Goal: Information Seeking & Learning: Learn about a topic

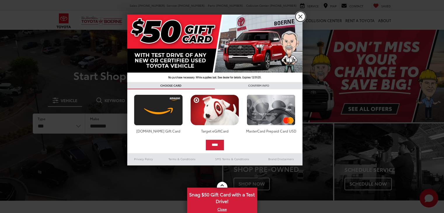
click at [299, 19] on link "X" at bounding box center [300, 17] width 10 height 10
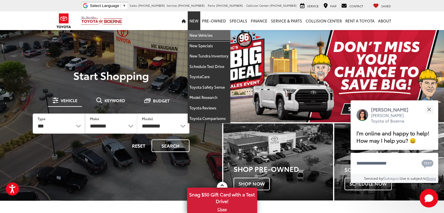
click at [197, 36] on link "New Vehicles" at bounding box center [209, 35] width 43 height 11
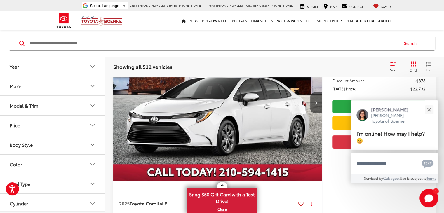
scroll to position [107, 0]
click at [92, 106] on icon "Model & Trim" at bounding box center [93, 106] width 4 height 2
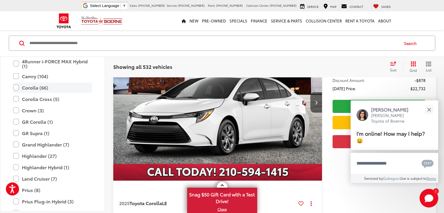
scroll to position [87, 0]
click at [18, 155] on label "Highlander (27)" at bounding box center [52, 155] width 79 height 10
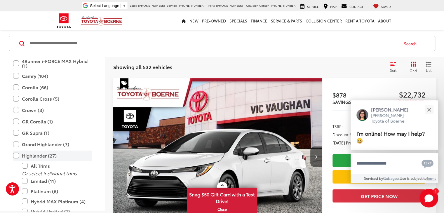
scroll to position [52, 0]
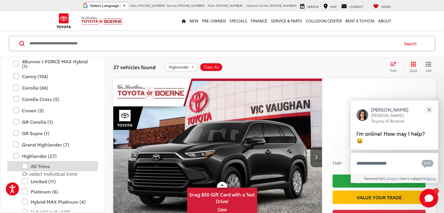
click at [24, 165] on label "All Trims" at bounding box center [57, 166] width 70 height 10
click at [36, 165] on label "All Trims" at bounding box center [57, 166] width 70 height 10
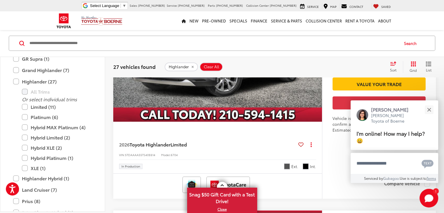
scroll to position [2618, 0]
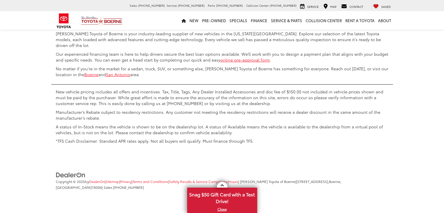
scroll to position [1, 0]
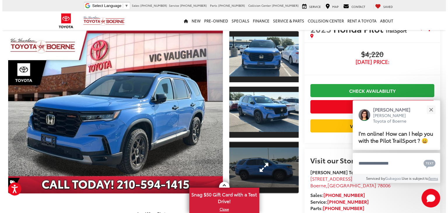
scroll to position [22, 0]
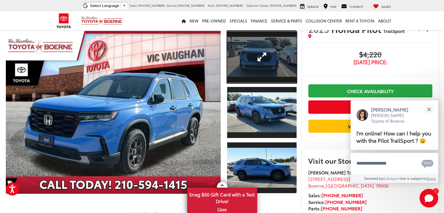
click at [266, 59] on link "Expand Photo 1" at bounding box center [261, 57] width 69 height 52
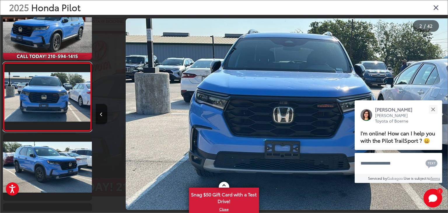
scroll to position [0, 352]
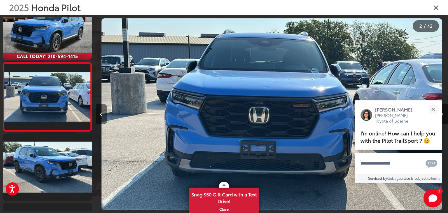
click at [102, 111] on button "Previous image" at bounding box center [102, 114] width 12 height 20
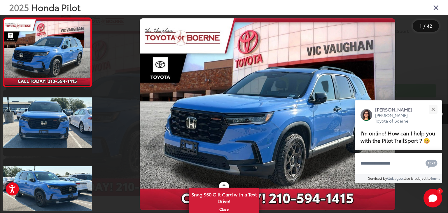
scroll to position [0, 0]
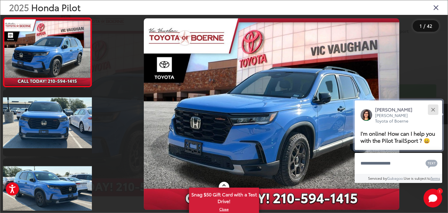
click at [432, 111] on button "Close" at bounding box center [433, 109] width 13 height 13
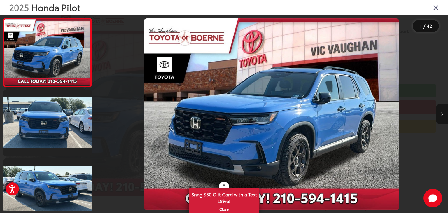
click at [444, 112] on button "Next image" at bounding box center [442, 114] width 12 height 20
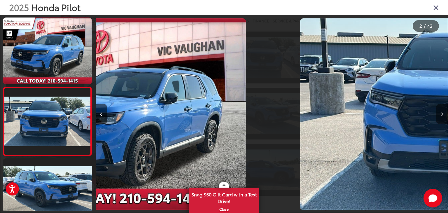
scroll to position [25, 0]
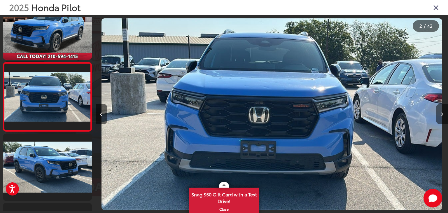
click at [444, 112] on button "Next image" at bounding box center [442, 114] width 12 height 20
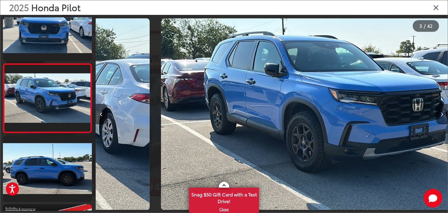
scroll to position [93, 0]
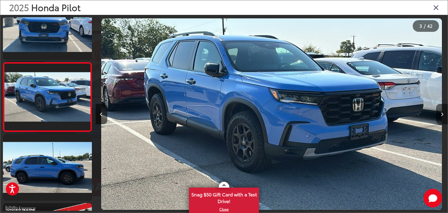
click at [444, 112] on button "Next image" at bounding box center [442, 114] width 12 height 20
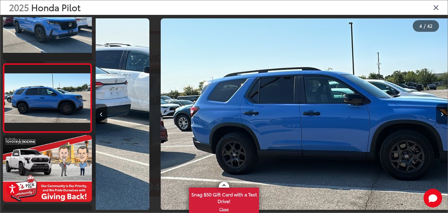
scroll to position [162, 0]
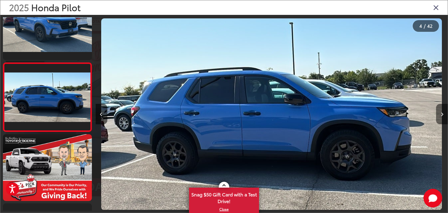
click at [444, 112] on button "Next image" at bounding box center [442, 114] width 12 height 20
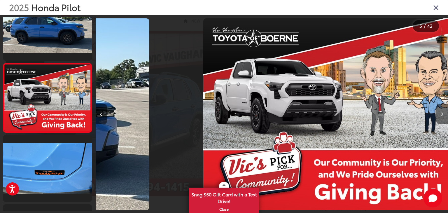
scroll to position [231, 0]
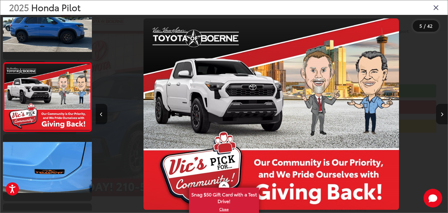
click at [444, 112] on button "Next image" at bounding box center [442, 114] width 12 height 20
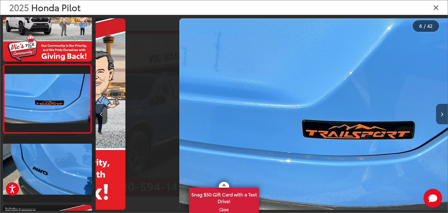
scroll to position [0, 0]
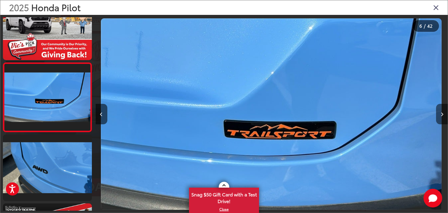
click at [444, 112] on button "Next image" at bounding box center [442, 114] width 12 height 20
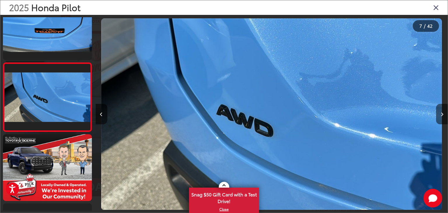
click at [444, 112] on button "Next image" at bounding box center [442, 114] width 12 height 20
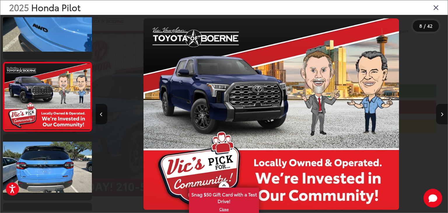
click at [444, 112] on button "Next image" at bounding box center [442, 114] width 12 height 20
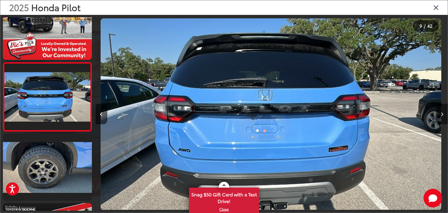
click at [444, 112] on button "Next image" at bounding box center [442, 114] width 12 height 20
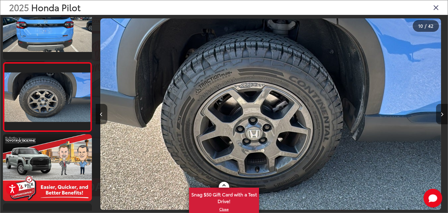
click at [444, 112] on button "Next image" at bounding box center [442, 114] width 12 height 20
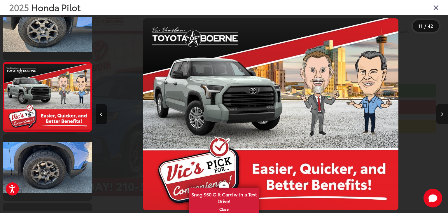
click at [444, 112] on button "Next image" at bounding box center [442, 114] width 12 height 20
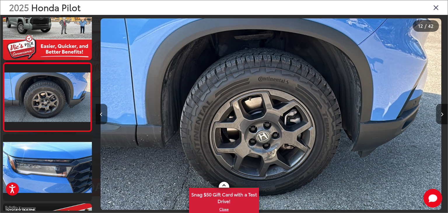
click at [437, 5] on icon "Close gallery" at bounding box center [436, 8] width 6 height 8
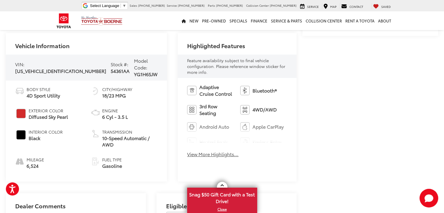
click at [187, 151] on button "View More Highlights..." at bounding box center [212, 154] width 51 height 7
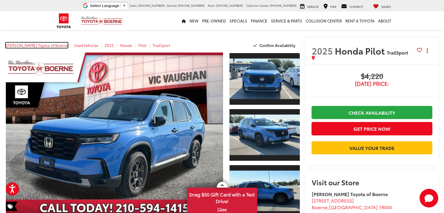
click at [25, 46] on span "[PERSON_NAME] Toyota of Boerne" at bounding box center [37, 45] width 62 height 5
